Goal: Task Accomplishment & Management: Manage account settings

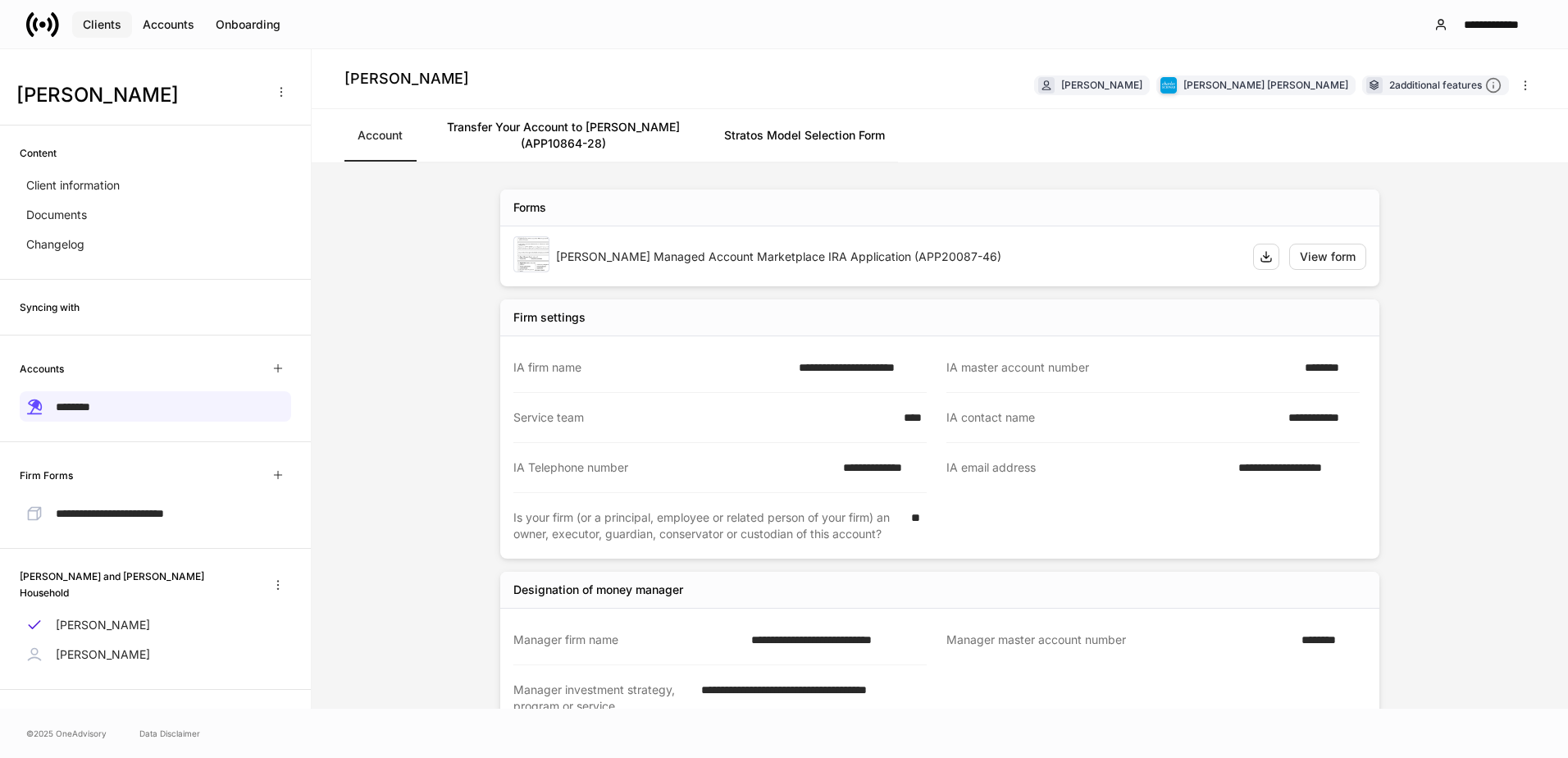
click at [116, 29] on div "Clients" at bounding box center [102, 25] width 38 height 17
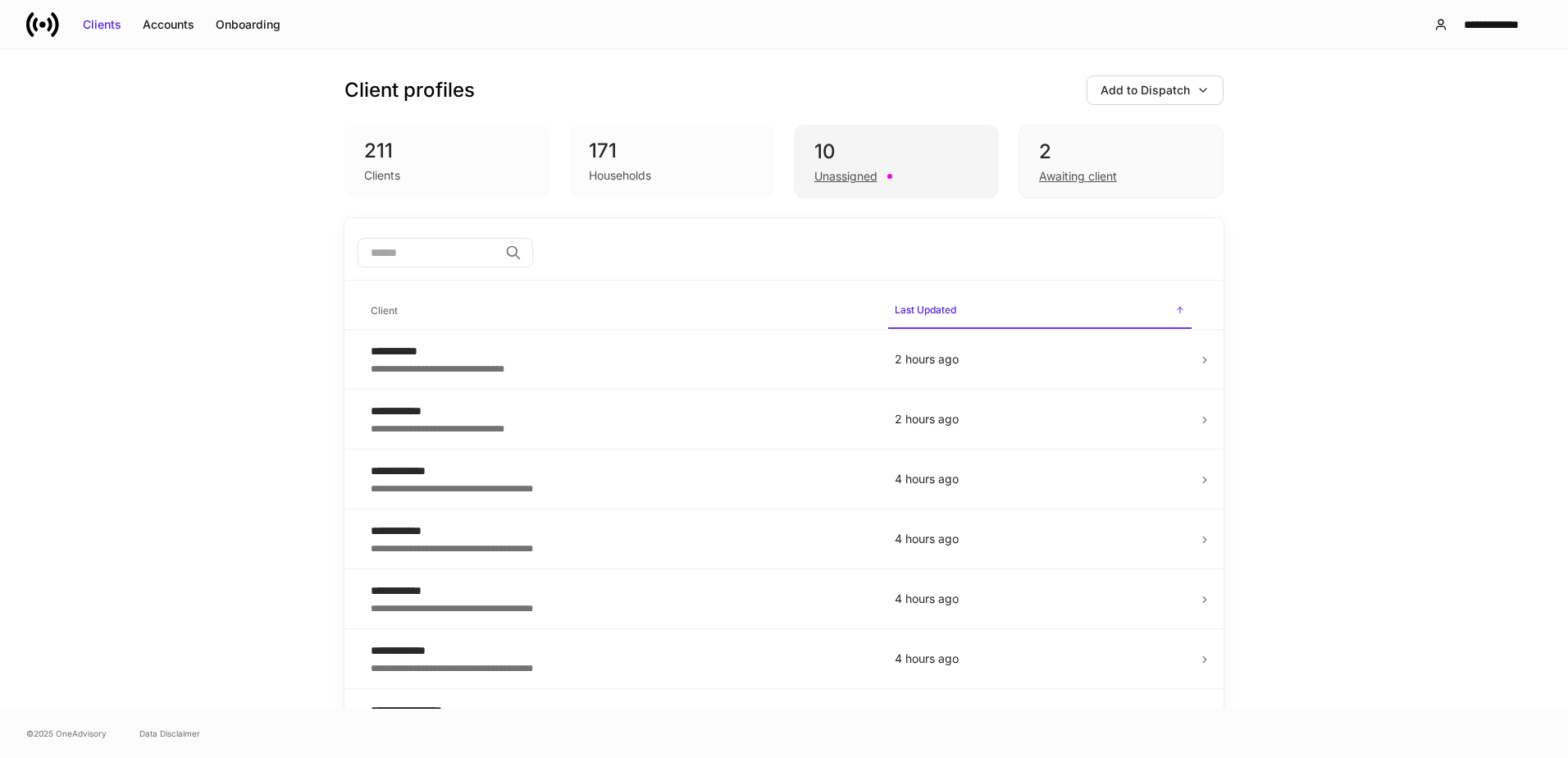
click at [923, 163] on div "10" at bounding box center [896, 151] width 164 height 26
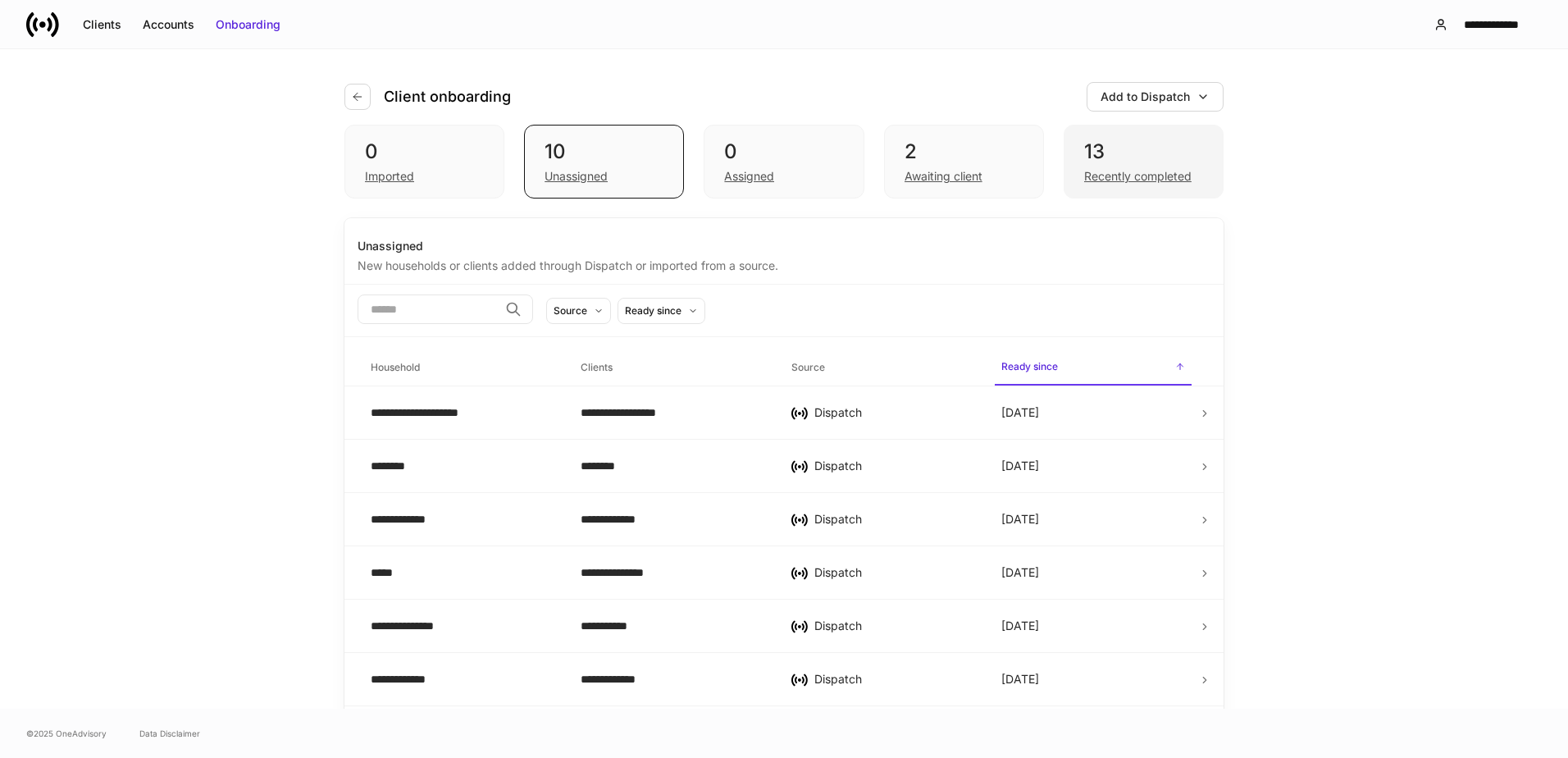
click at [1115, 157] on div "13" at bounding box center [1144, 151] width 119 height 26
